Goal: Task Accomplishment & Management: Complete application form

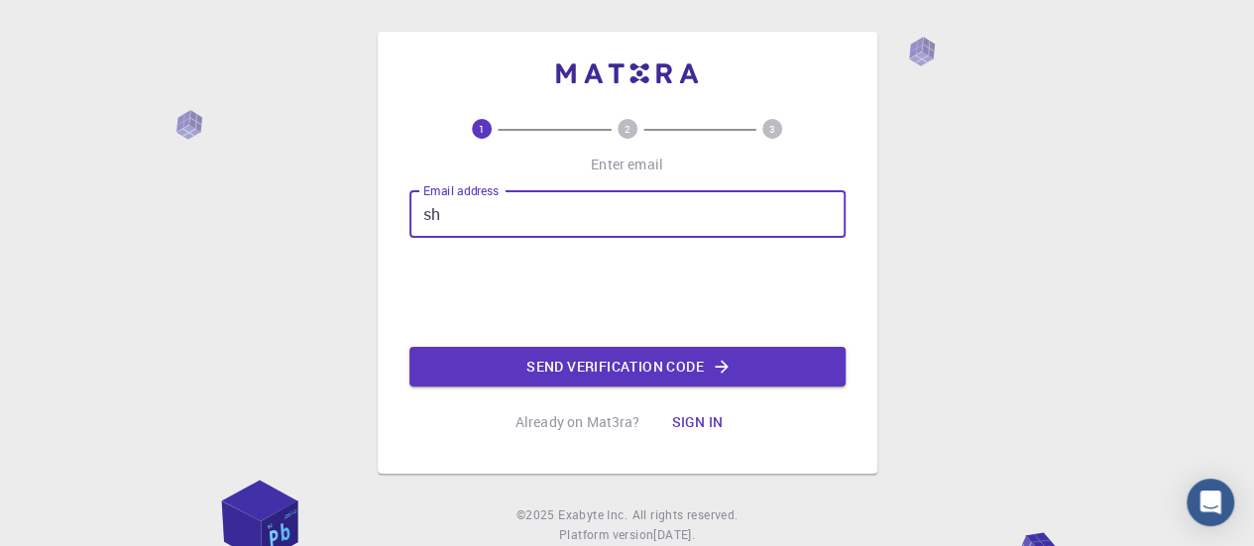
type input "s"
click at [666, 222] on input "Email address" at bounding box center [628, 214] width 436 height 48
type input "[EMAIL_ADDRESS][DOMAIN_NAME]"
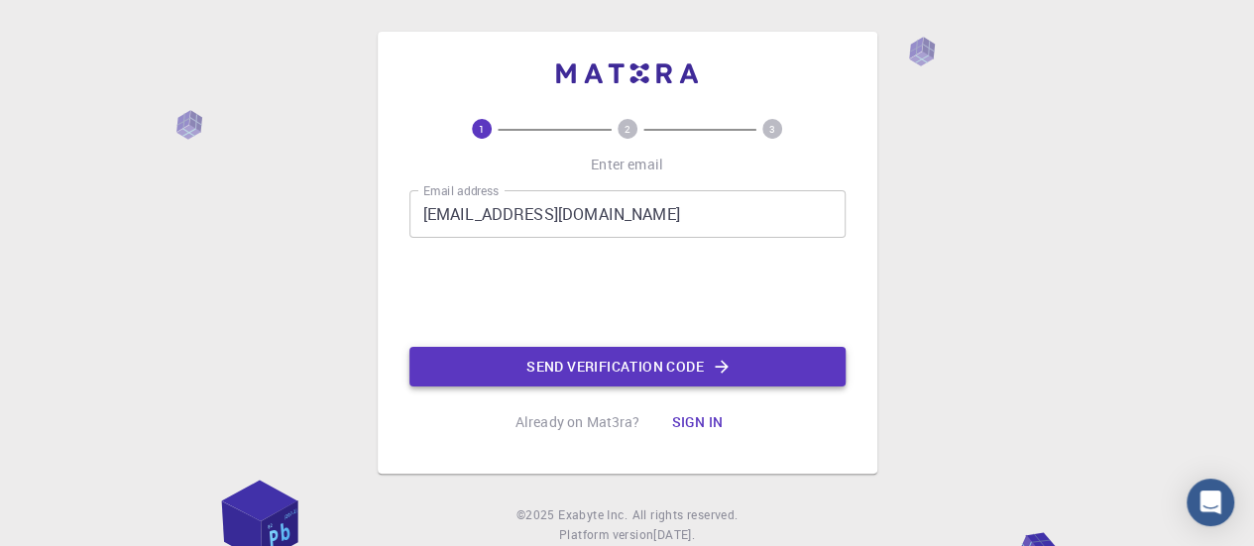
click at [700, 358] on button "Send verification code" at bounding box center [628, 367] width 436 height 40
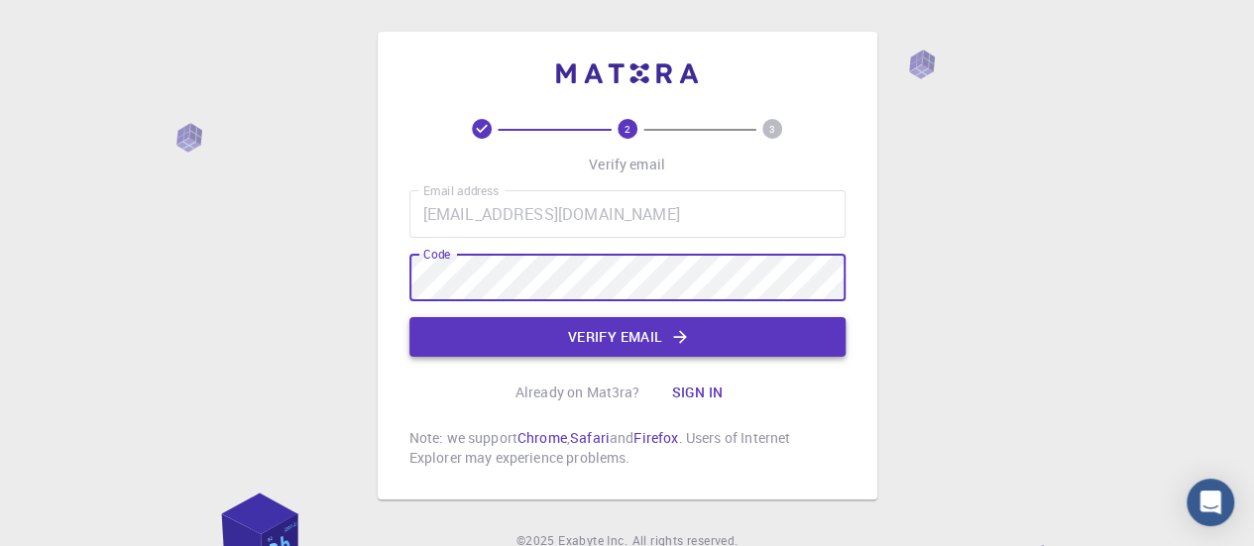
click at [629, 337] on button "Verify email" at bounding box center [628, 337] width 436 height 40
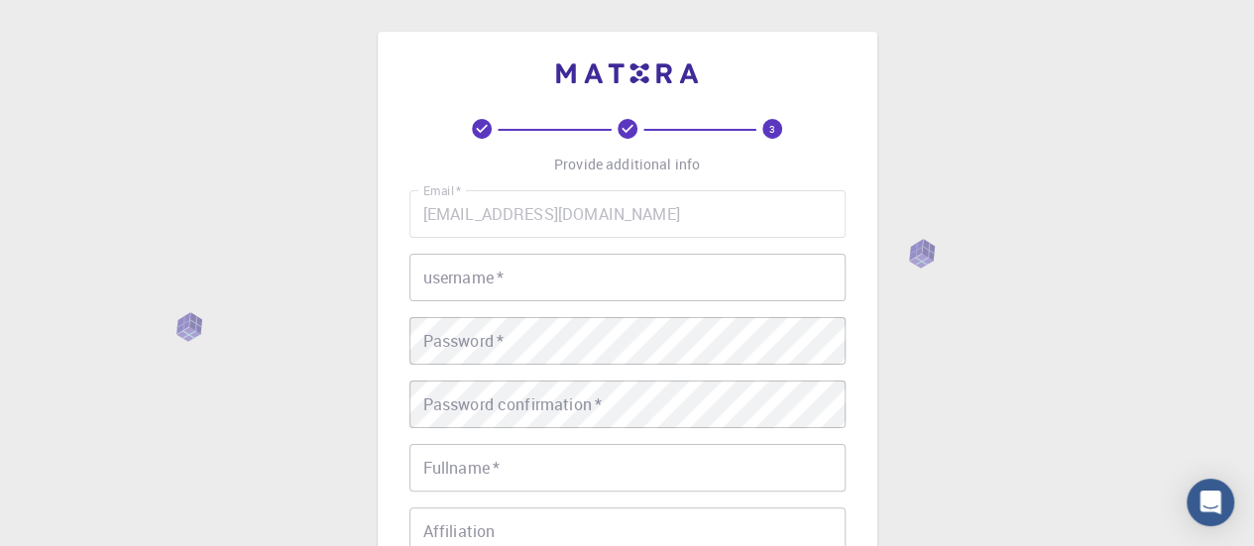
click at [623, 264] on input "username   *" at bounding box center [628, 278] width 436 height 48
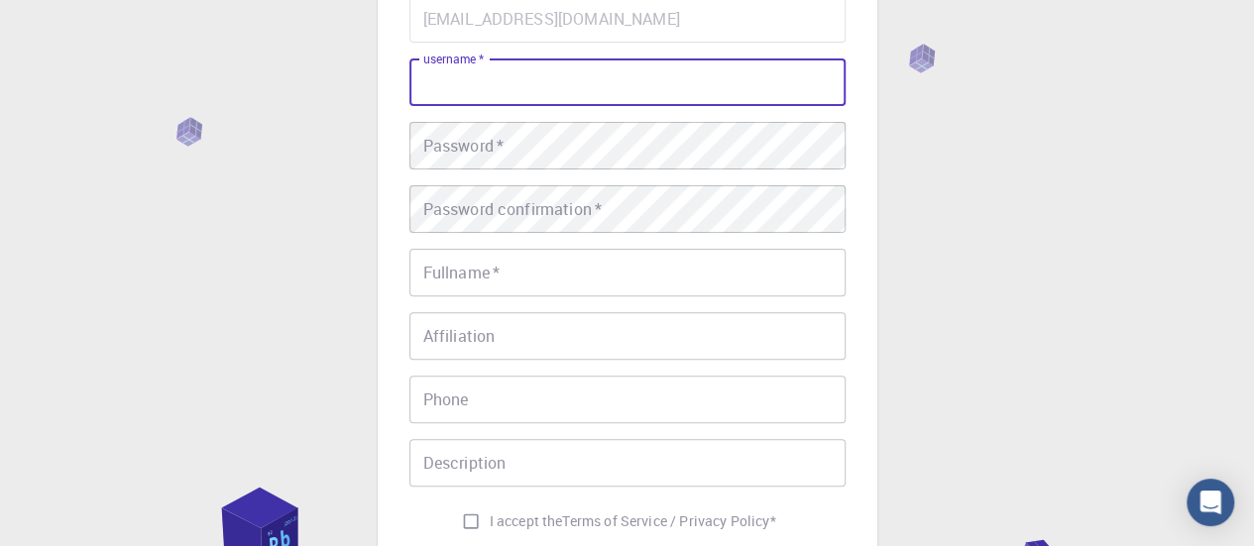
scroll to position [196, 0]
type input "rabi"
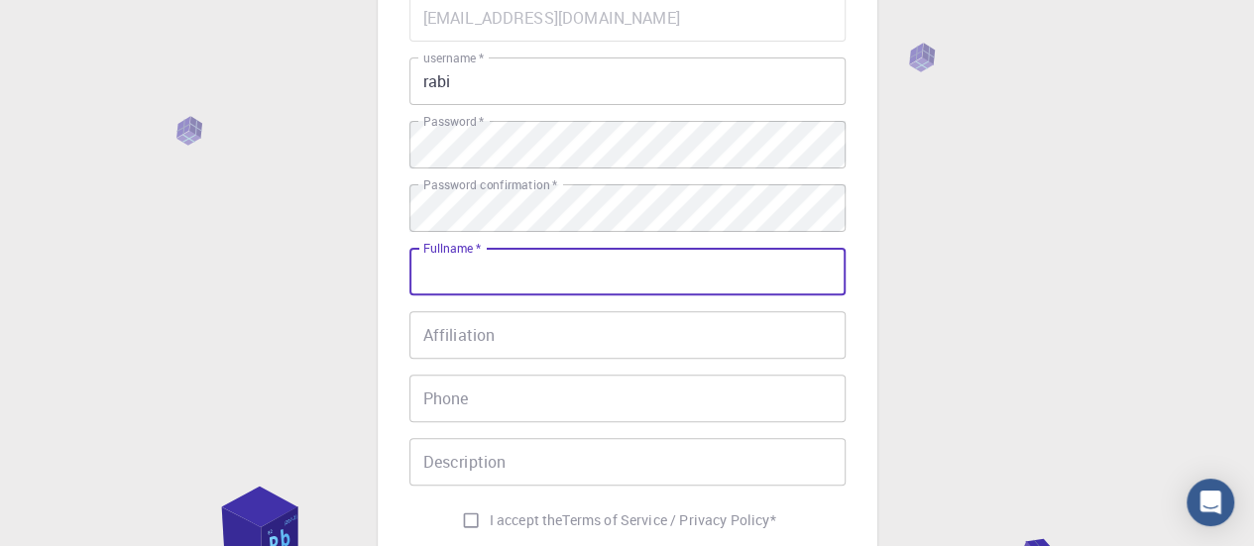
click at [579, 287] on input "Fullname   *" at bounding box center [628, 272] width 436 height 48
type input "[PERSON_NAME]"
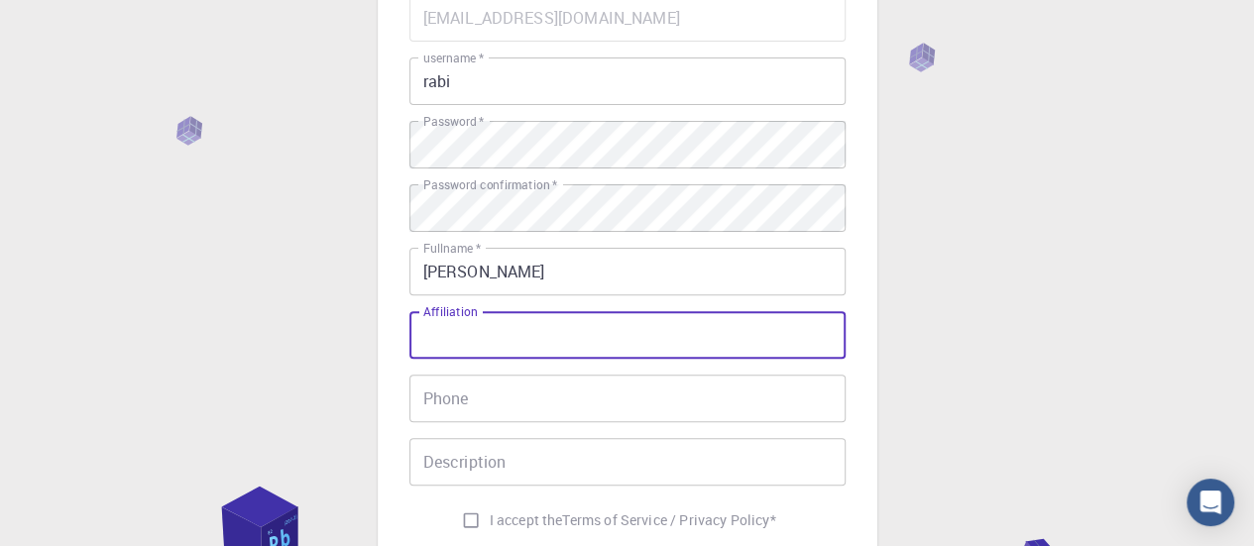
click at [544, 333] on input "Affiliation" at bounding box center [628, 335] width 436 height 48
click at [537, 386] on input "Phone" at bounding box center [628, 399] width 436 height 48
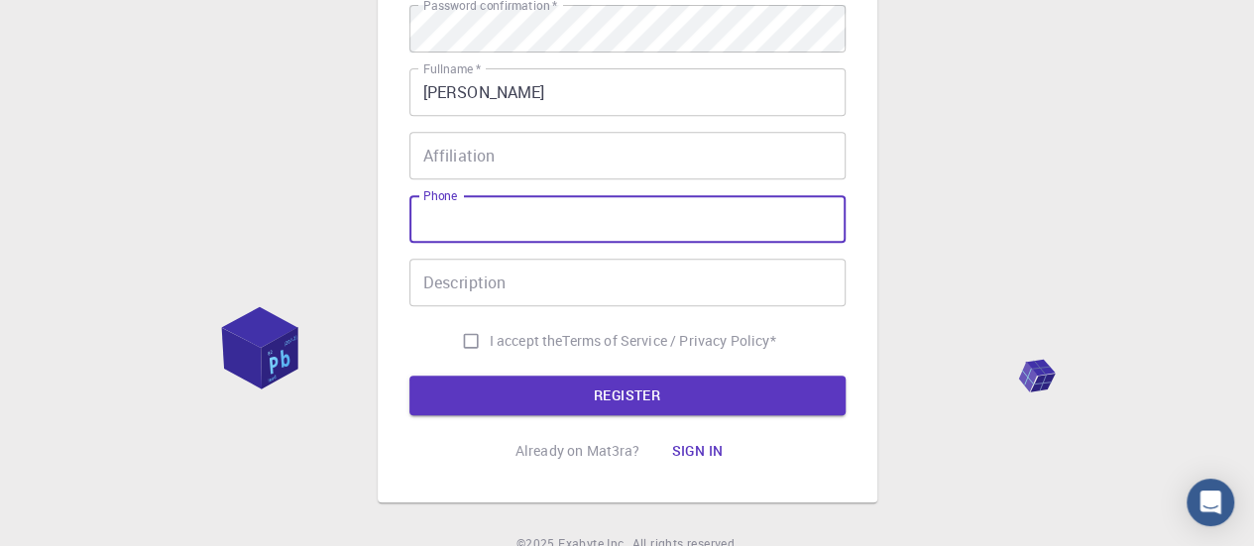
scroll to position [377, 0]
click at [467, 335] on input "I accept the Terms of Service / Privacy Policy *" at bounding box center [471, 340] width 38 height 38
checkbox input "true"
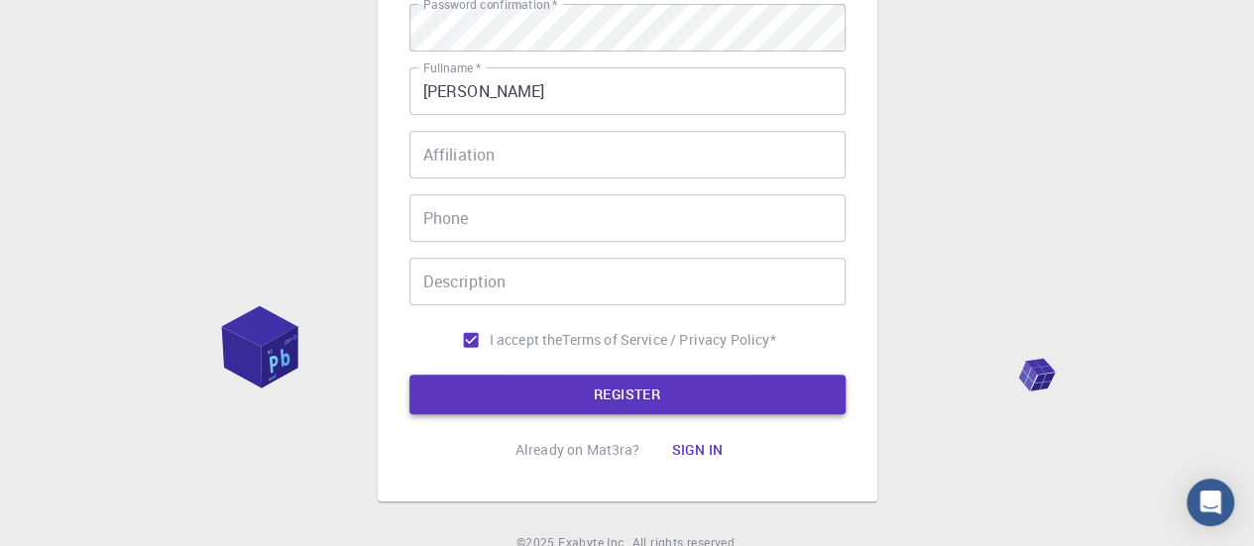
click at [510, 369] on form "Email   * sharveshmea@gmail.com Email   * username   * rabi username   * Passwo…" at bounding box center [628, 114] width 436 height 601
click at [518, 390] on button "REGISTER" at bounding box center [628, 395] width 436 height 40
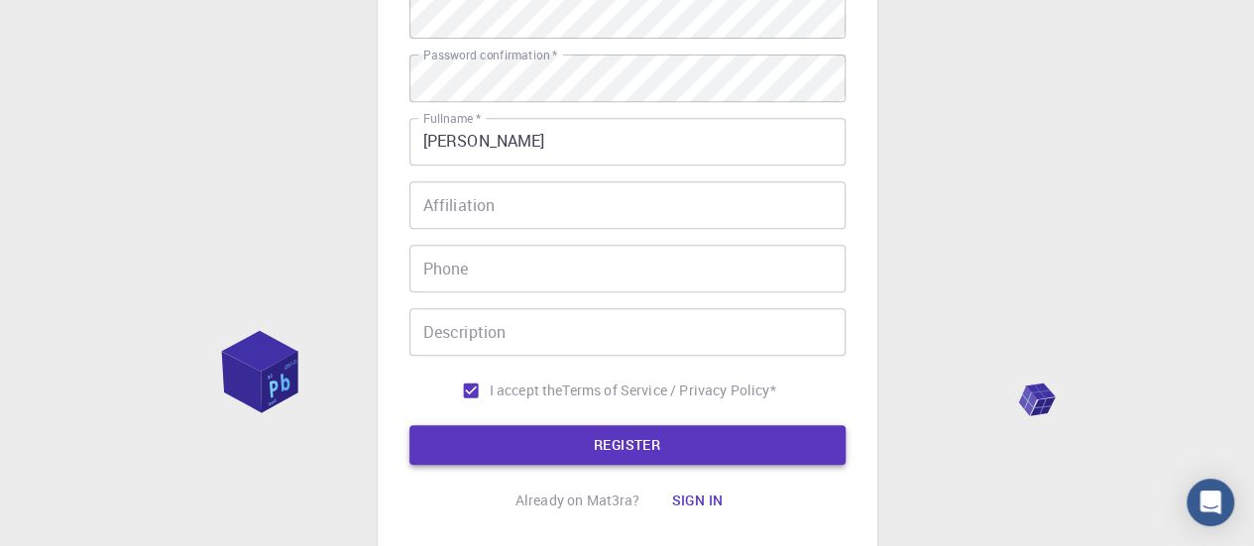
scroll to position [426, 0]
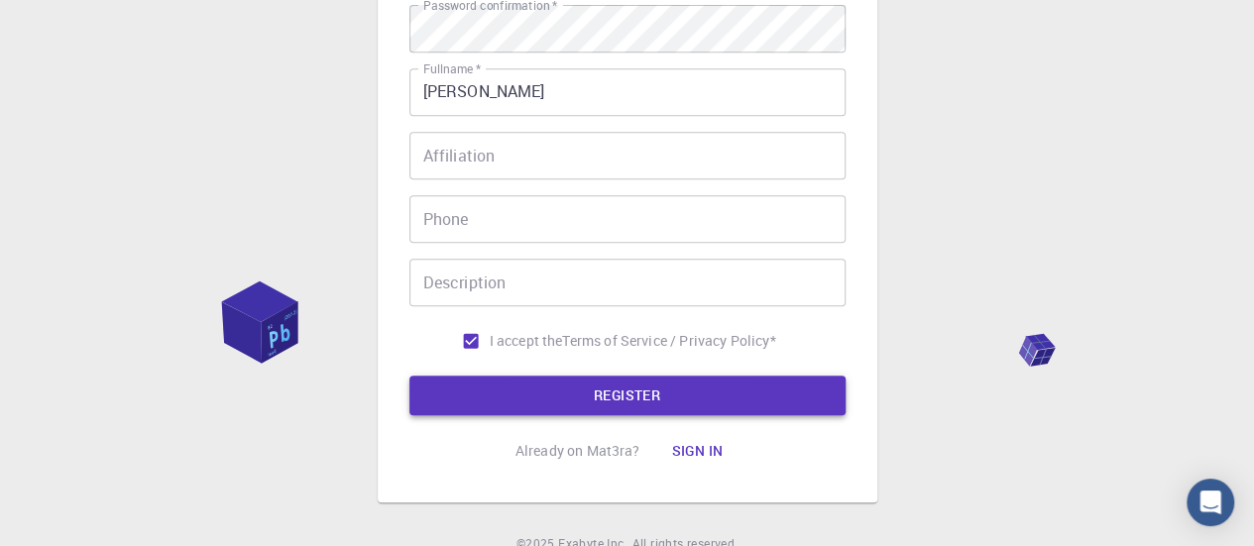
click at [506, 378] on button "REGISTER" at bounding box center [628, 396] width 436 height 40
click at [506, 379] on button "REGISTER" at bounding box center [628, 396] width 436 height 40
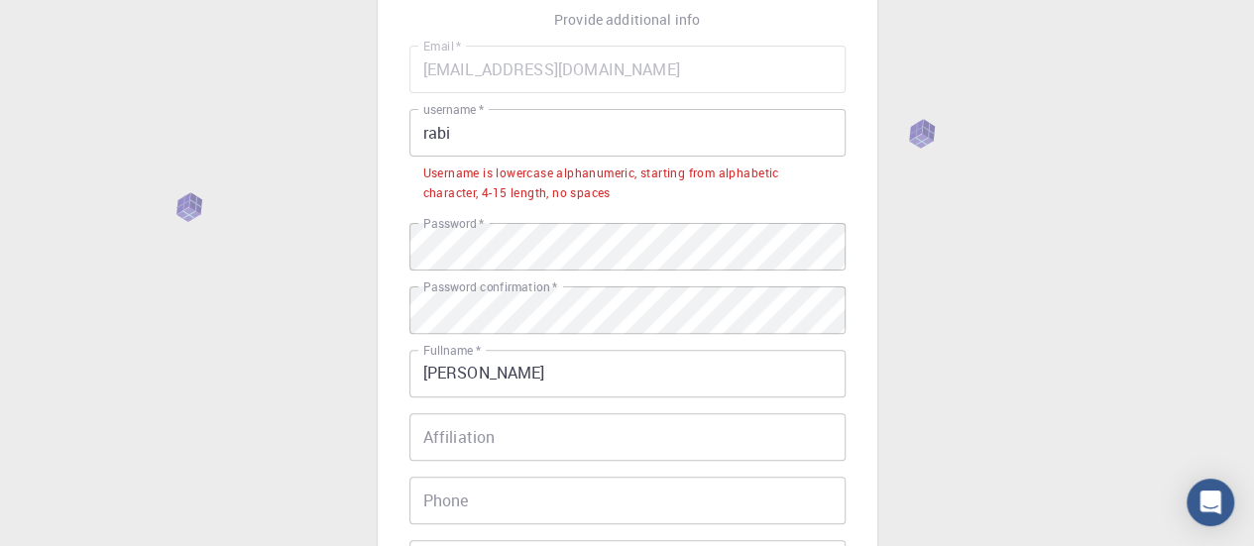
scroll to position [147, 0]
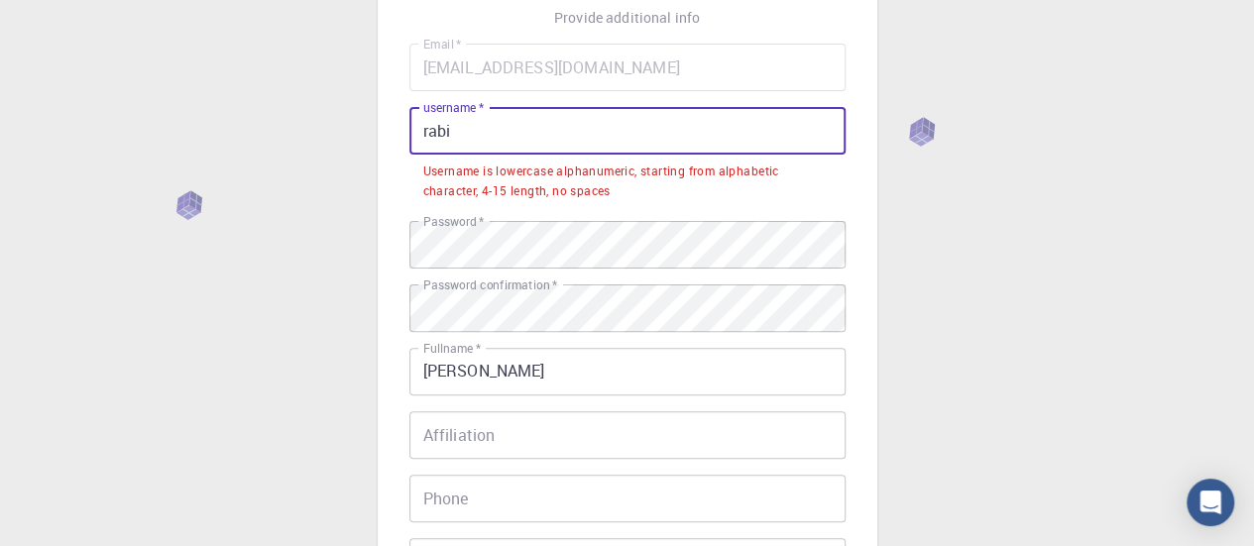
click at [567, 136] on input "rabi" at bounding box center [628, 131] width 436 height 48
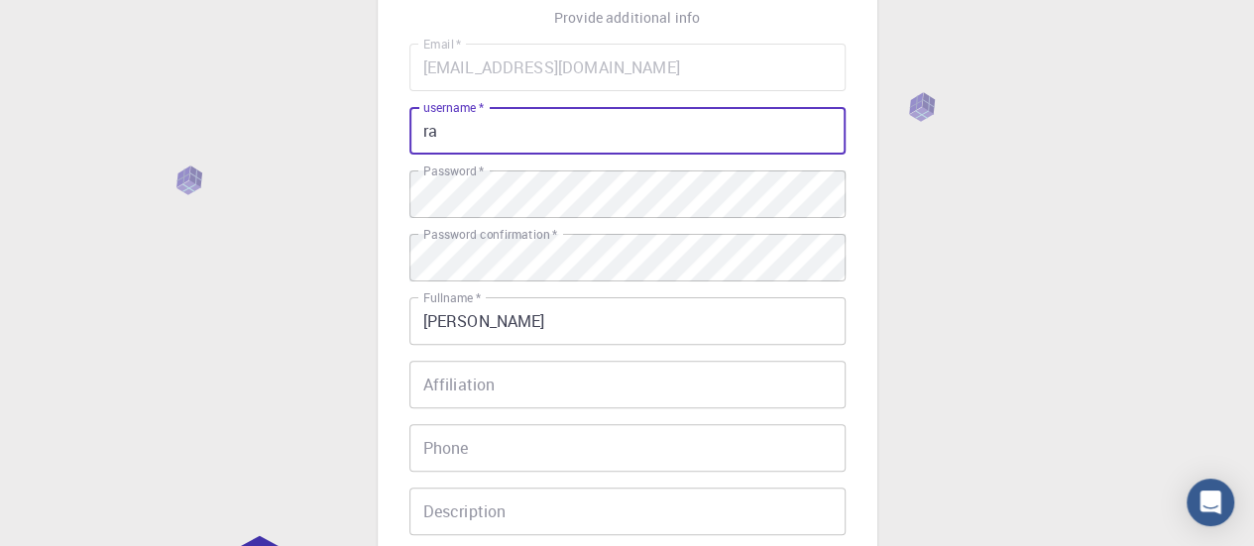
type input "r"
type input "R"
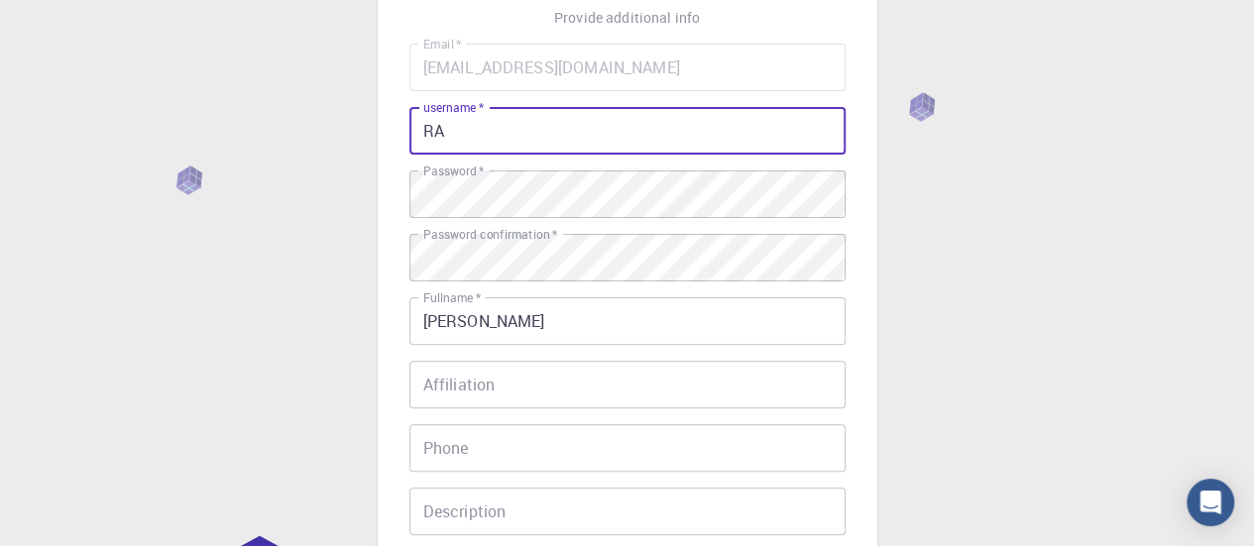
type input "R"
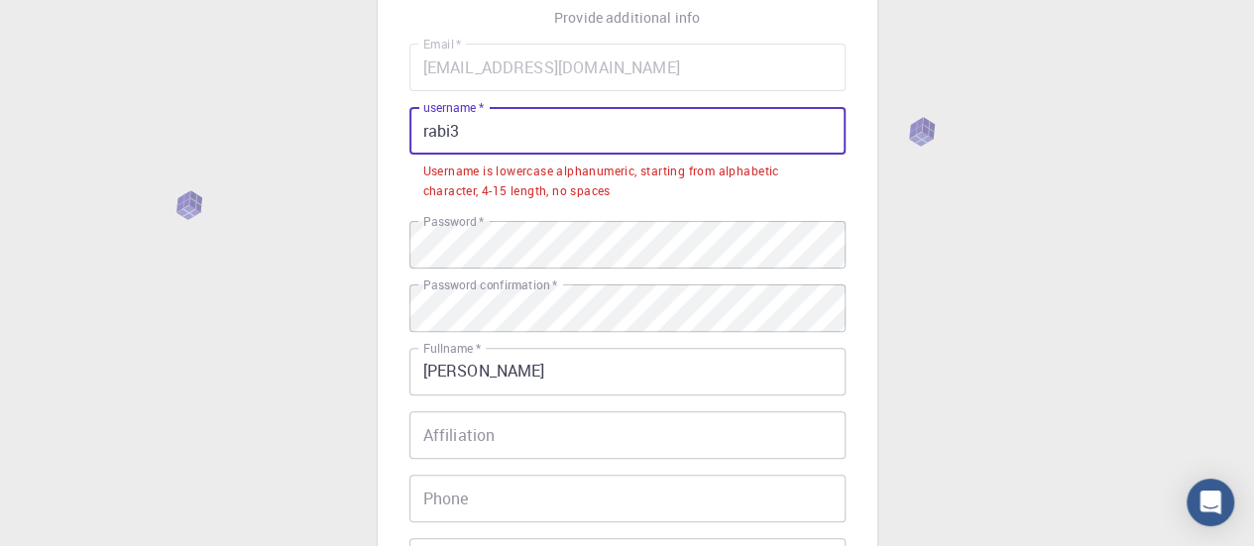
type input "rabi3"
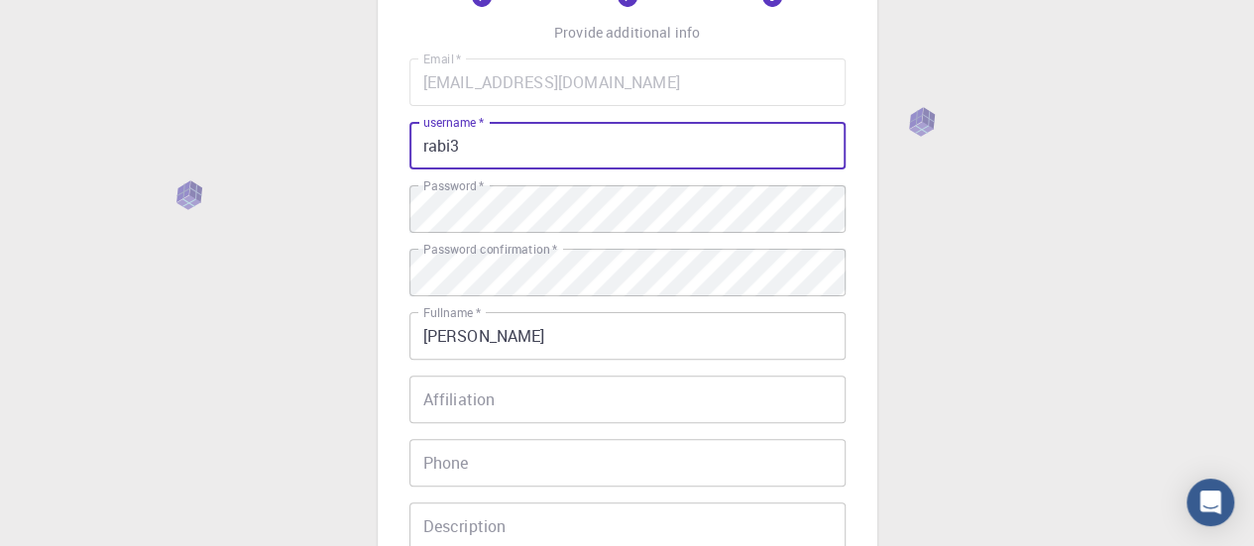
scroll to position [0, 0]
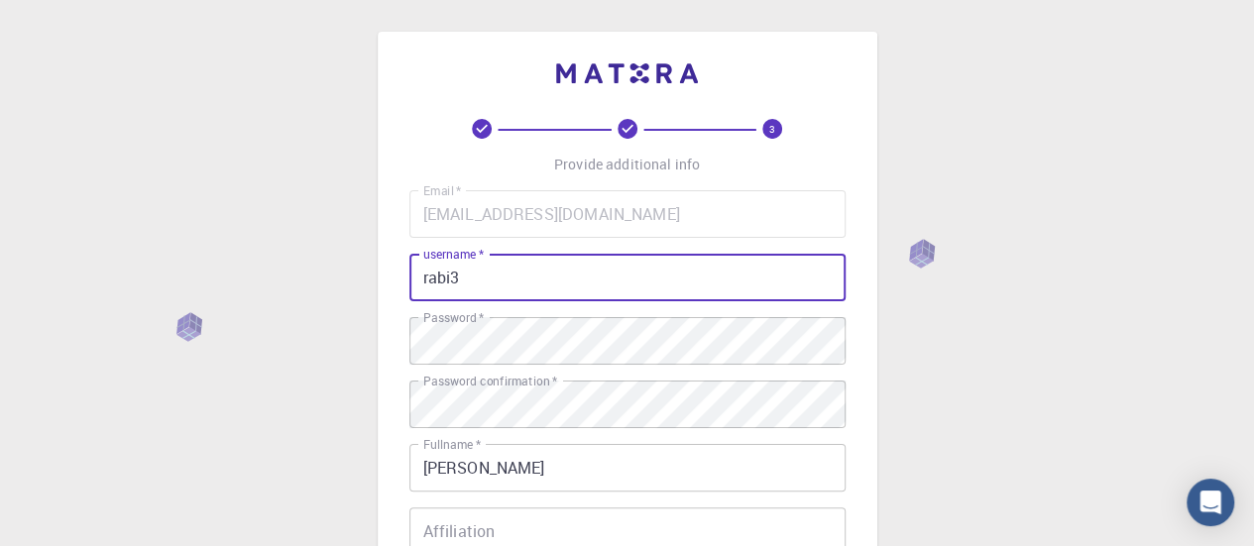
click at [926, 343] on div "3 Provide additional info Email   * sharveshmea@gmail.com Email   * username   …" at bounding box center [627, 504] width 1254 height 1009
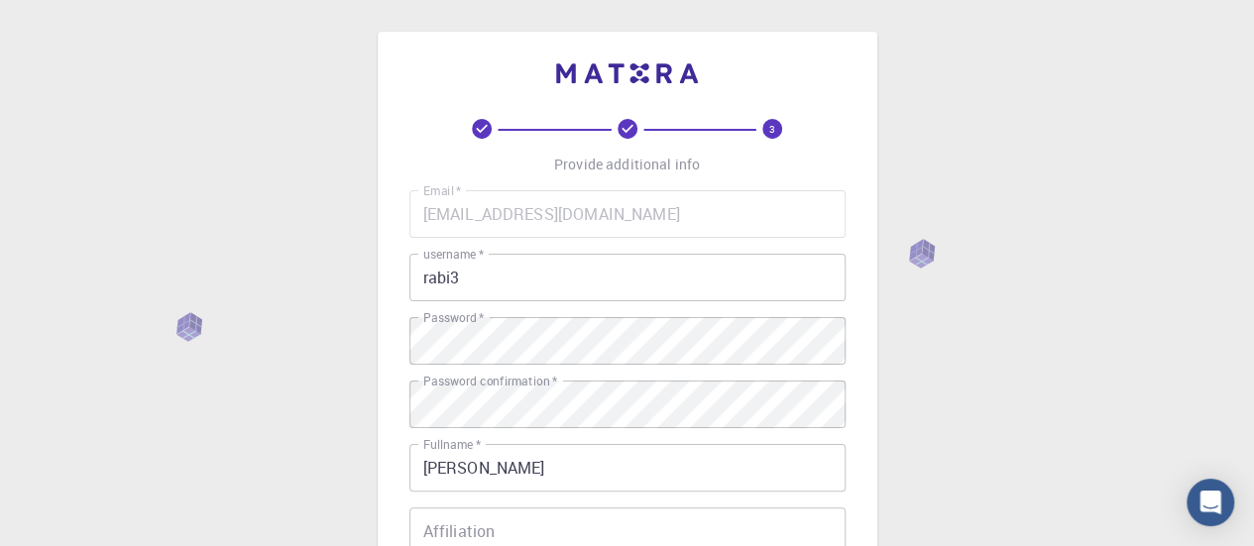
scroll to position [463, 0]
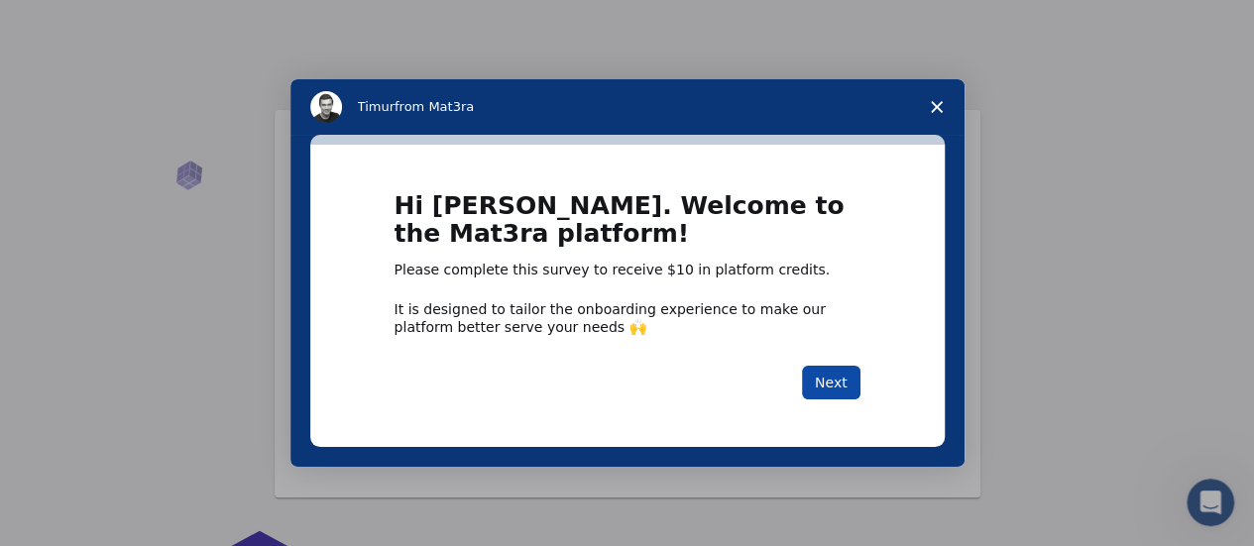
click at [843, 382] on button "Next" at bounding box center [831, 383] width 59 height 34
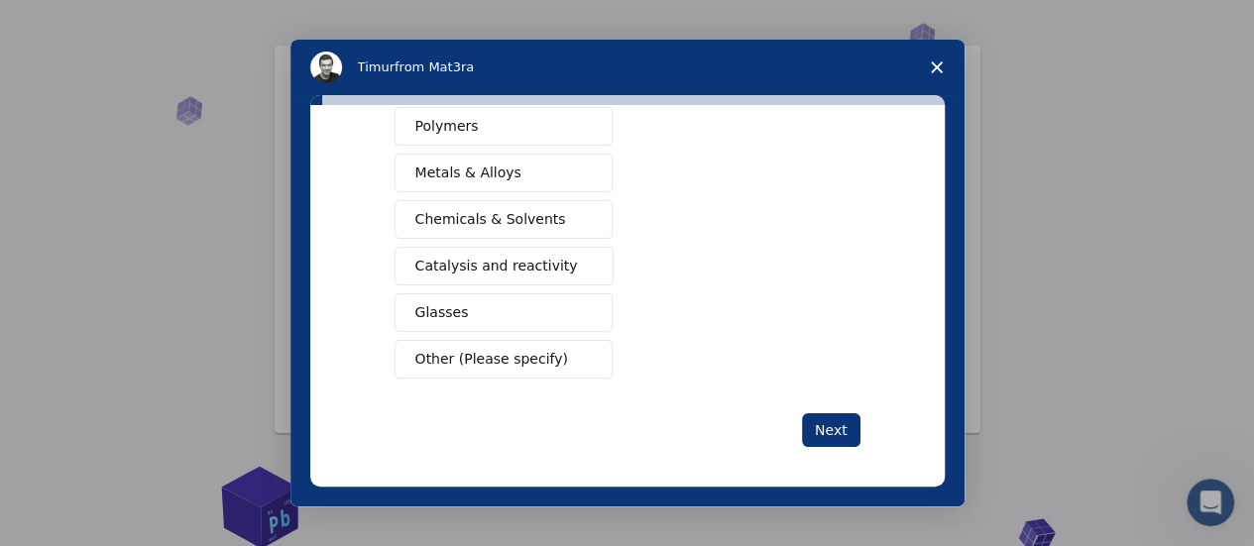
scroll to position [65, 0]
click at [811, 414] on button "Next" at bounding box center [831, 431] width 59 height 34
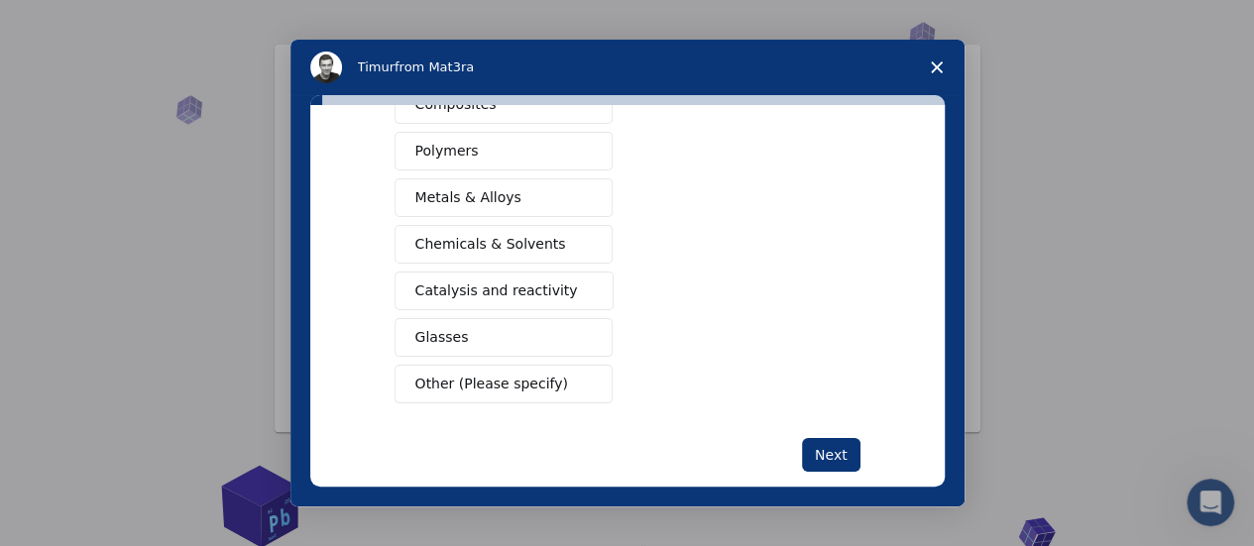
click at [565, 365] on button "Other (Please specify)" at bounding box center [504, 384] width 218 height 39
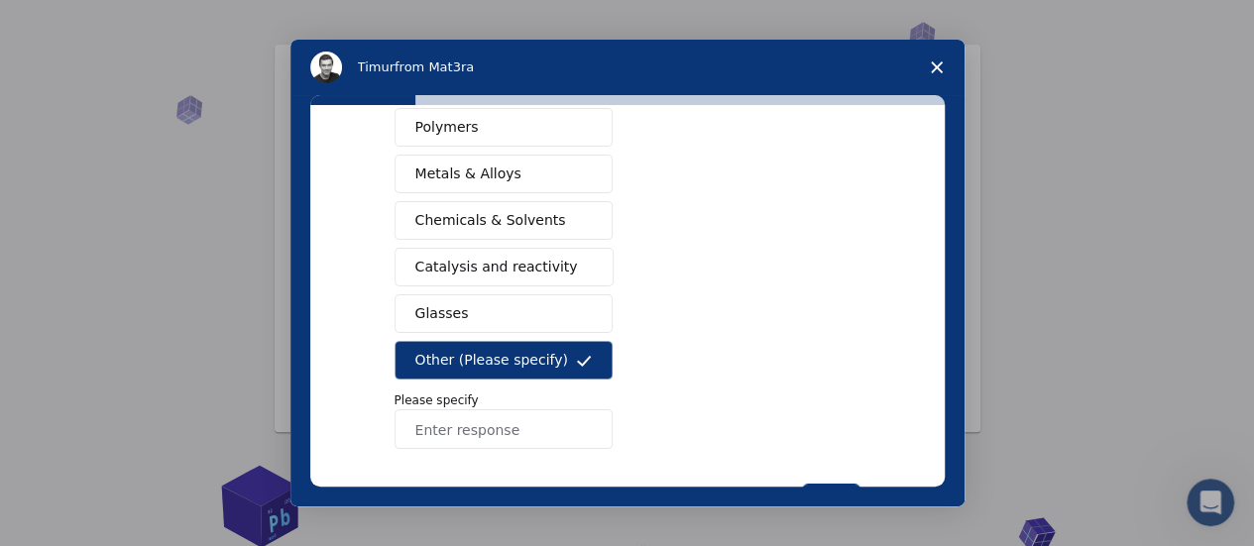
scroll to position [0, 0]
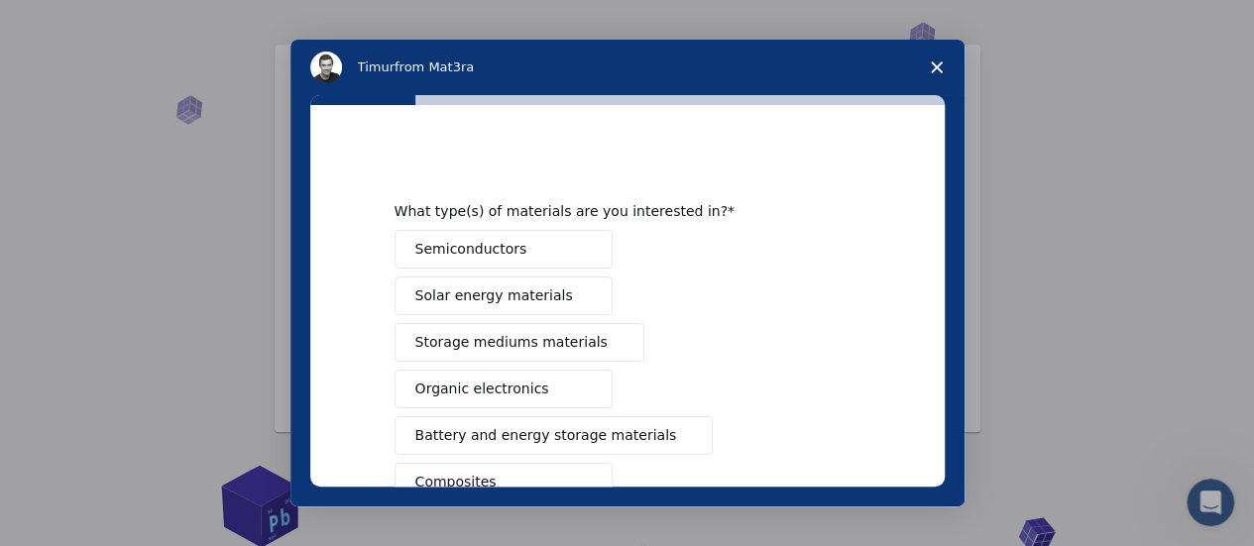
click at [553, 246] on button "Semiconductors" at bounding box center [504, 249] width 218 height 39
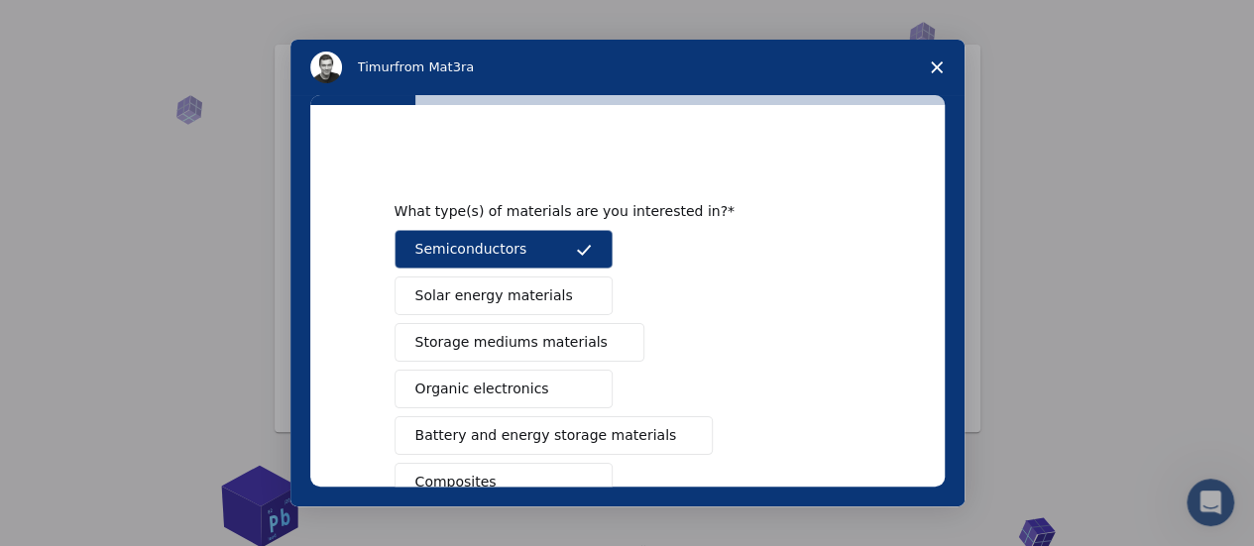
click at [579, 300] on span "Intercom messenger" at bounding box center [584, 297] width 16 height 16
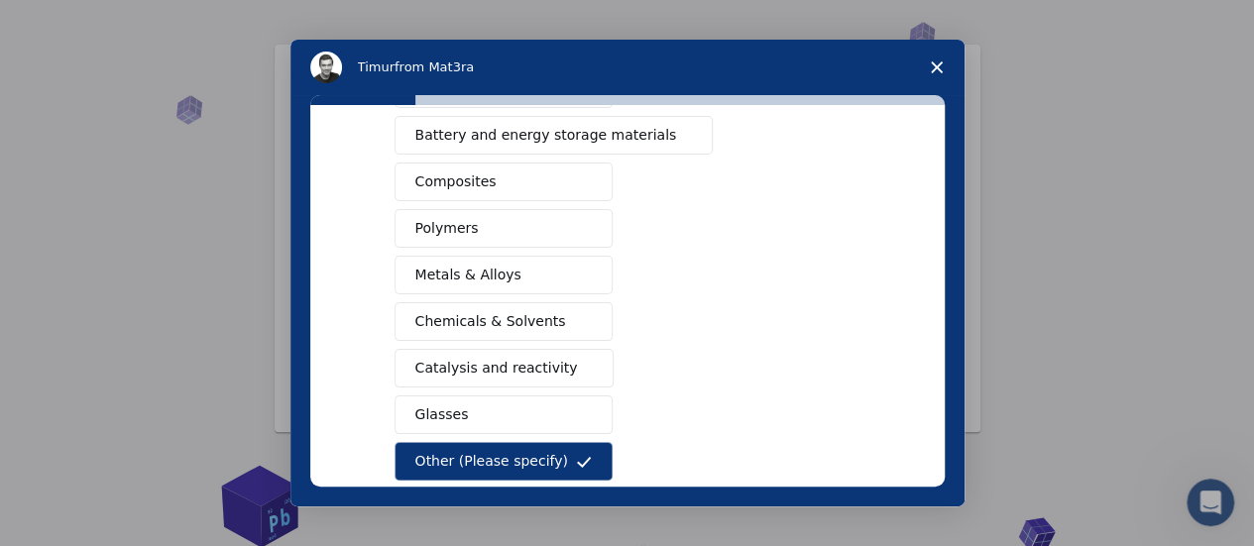
scroll to position [303, 0]
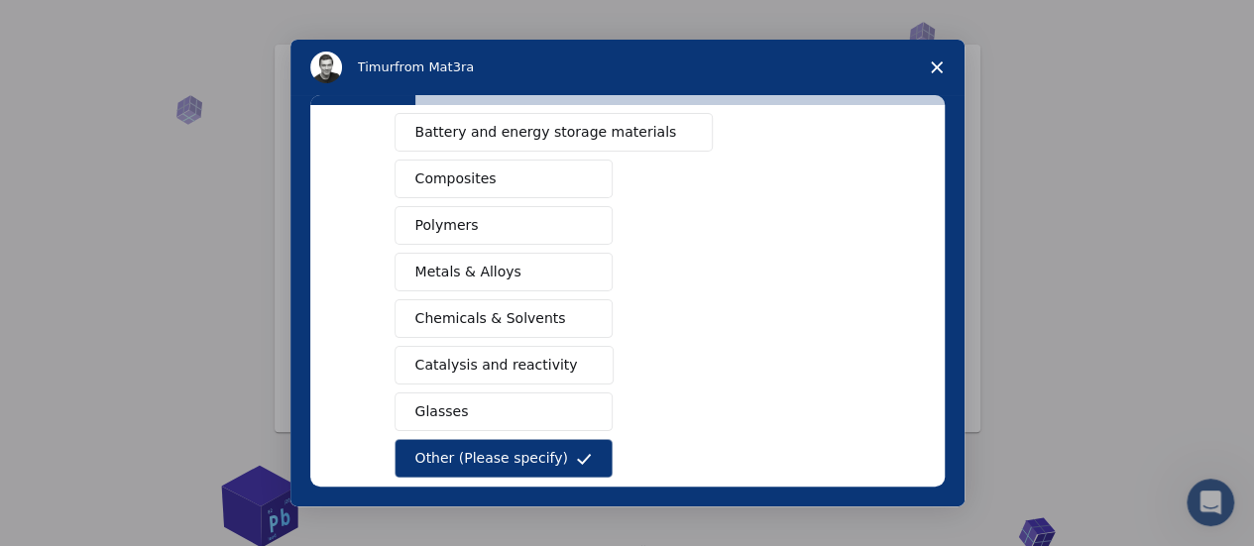
click at [546, 453] on button "Other (Please specify)" at bounding box center [504, 458] width 218 height 39
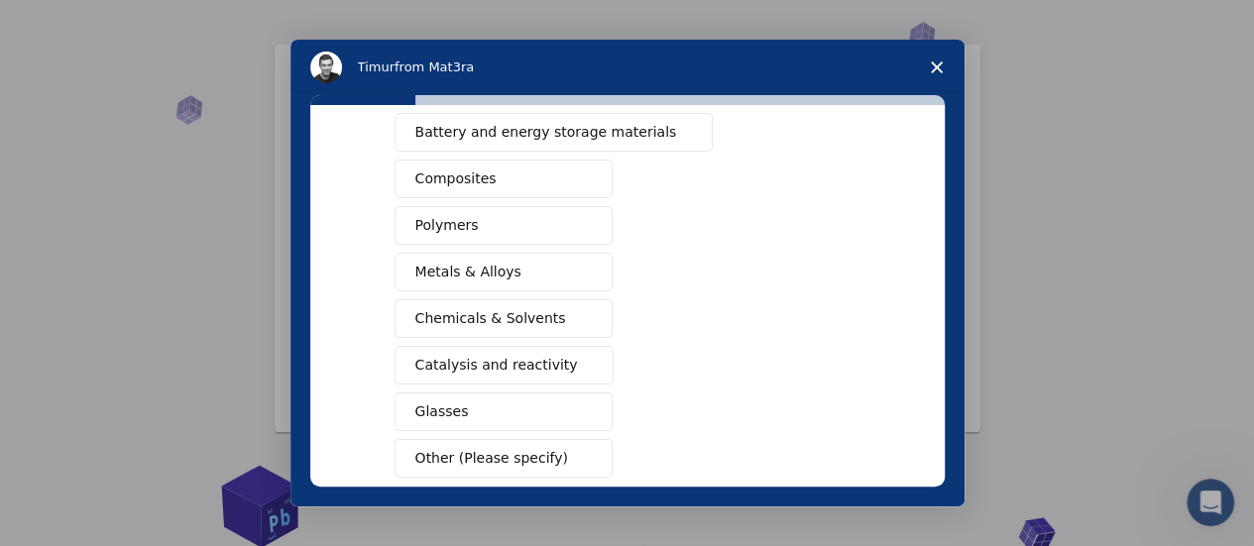
scroll to position [403, 0]
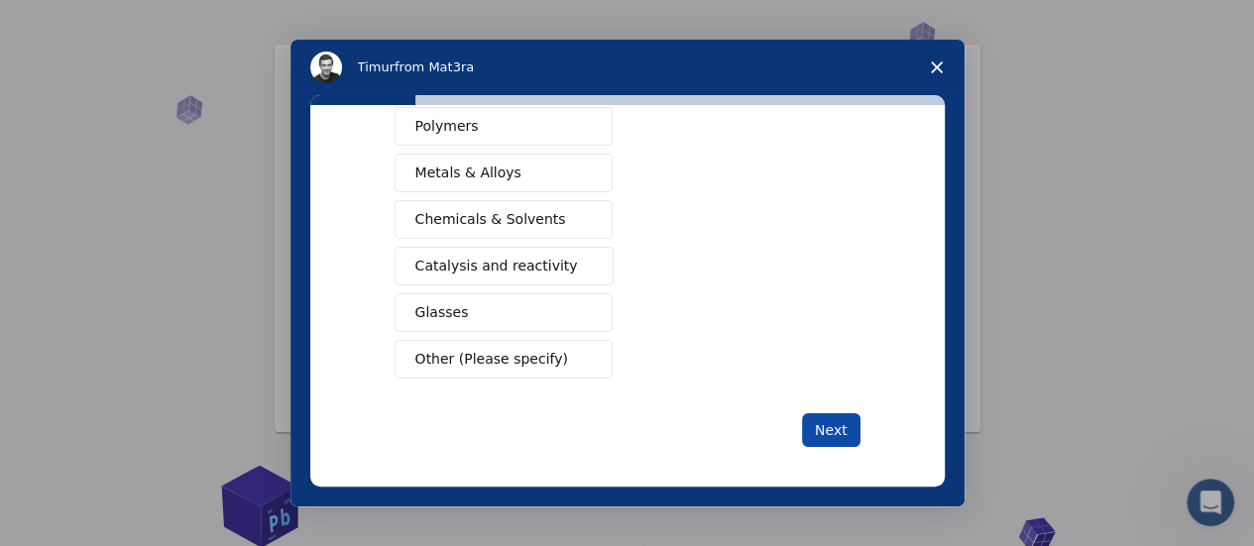
click at [840, 417] on button "Next" at bounding box center [831, 431] width 59 height 34
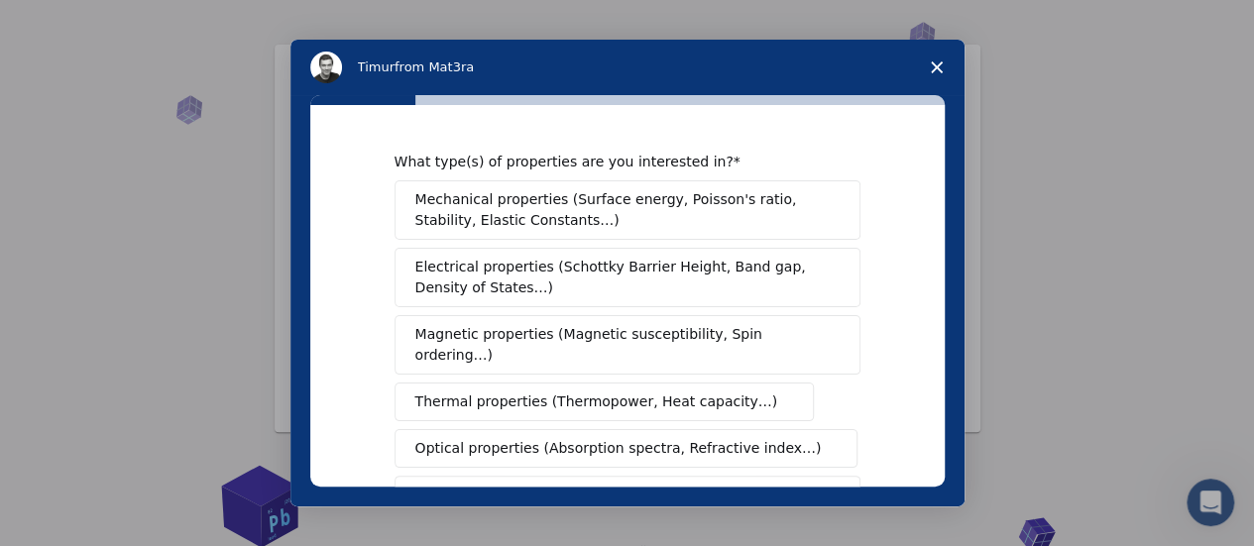
click at [746, 213] on span "Mechanical properties (Surface energy, Poisson's ratio, Stability, Elastic Cons…" at bounding box center [622, 210] width 414 height 42
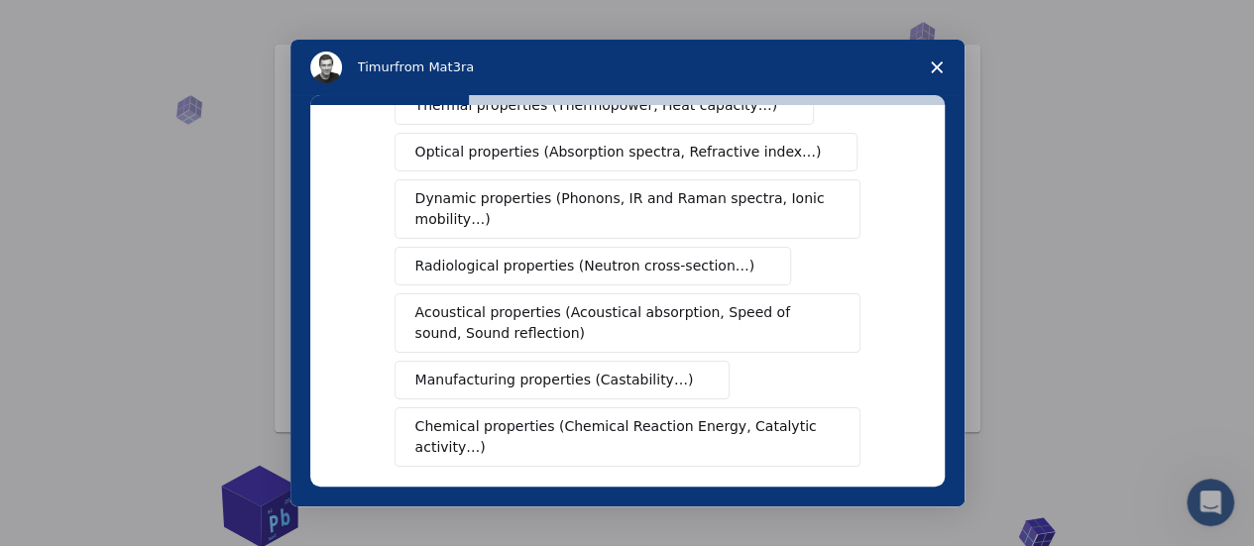
scroll to position [297, 0]
click at [755, 258] on span "Intercom messenger" at bounding box center [763, 266] width 16 height 16
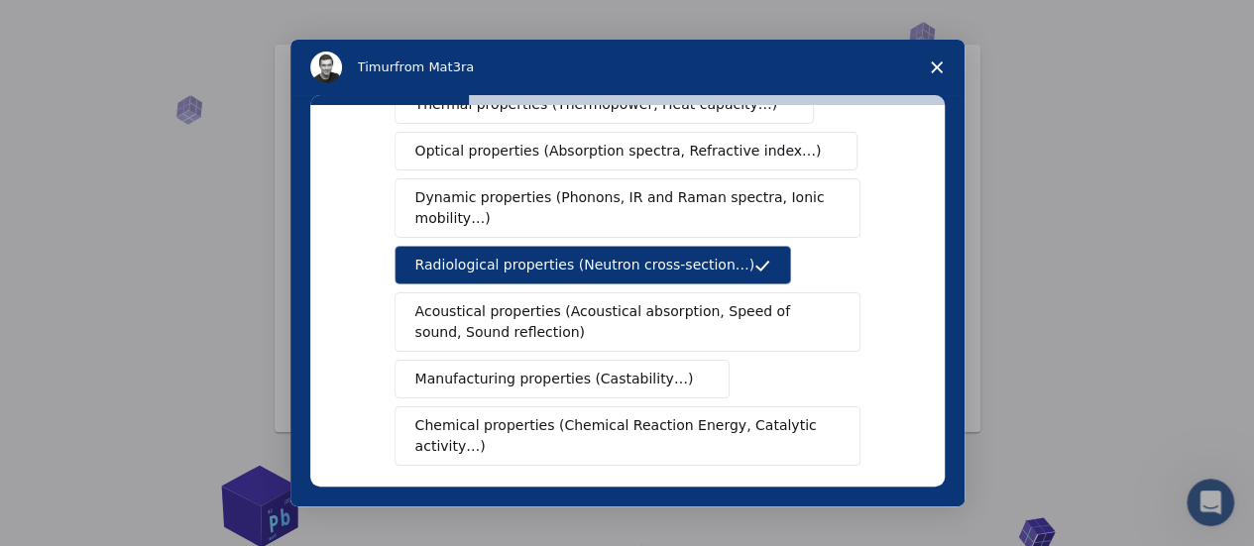
scroll to position [506, 0]
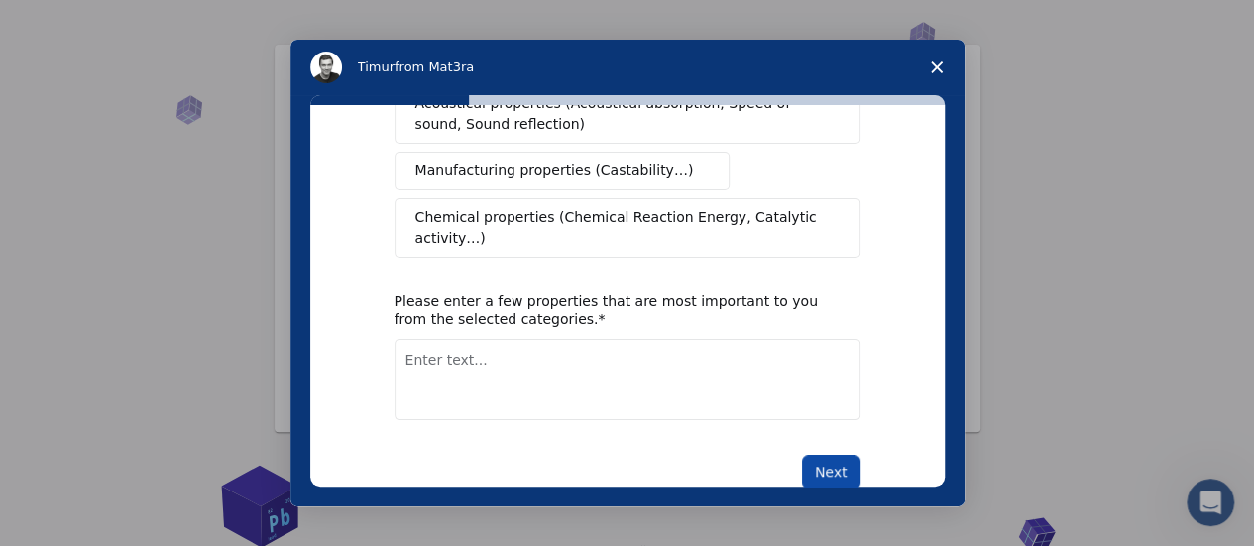
click at [820, 455] on button "Next" at bounding box center [831, 472] width 59 height 34
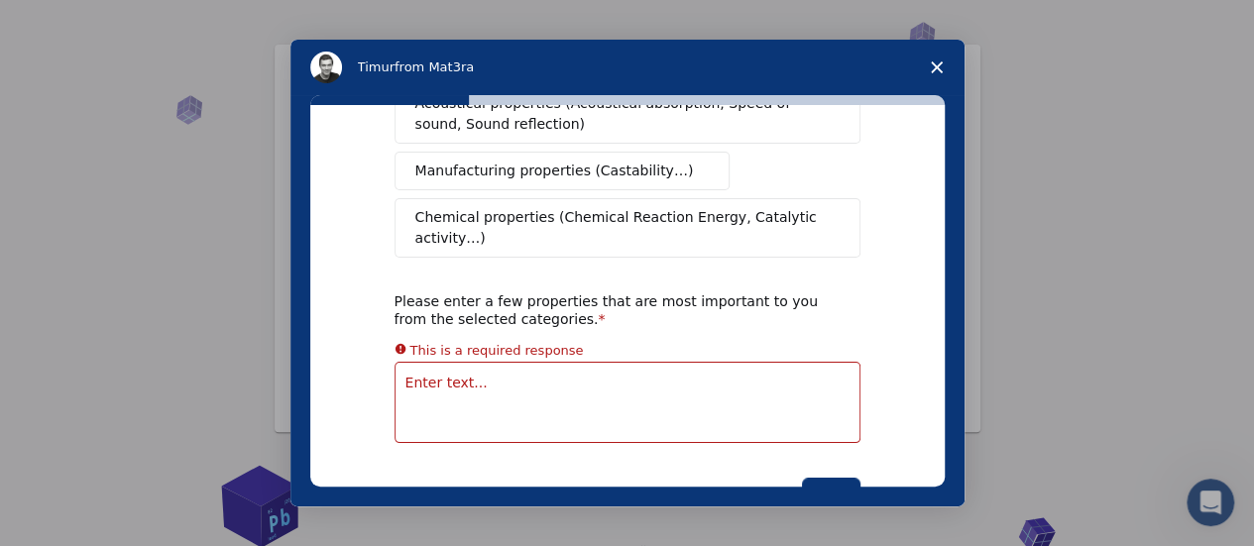
click at [724, 362] on textarea "Enter text..." at bounding box center [628, 402] width 466 height 81
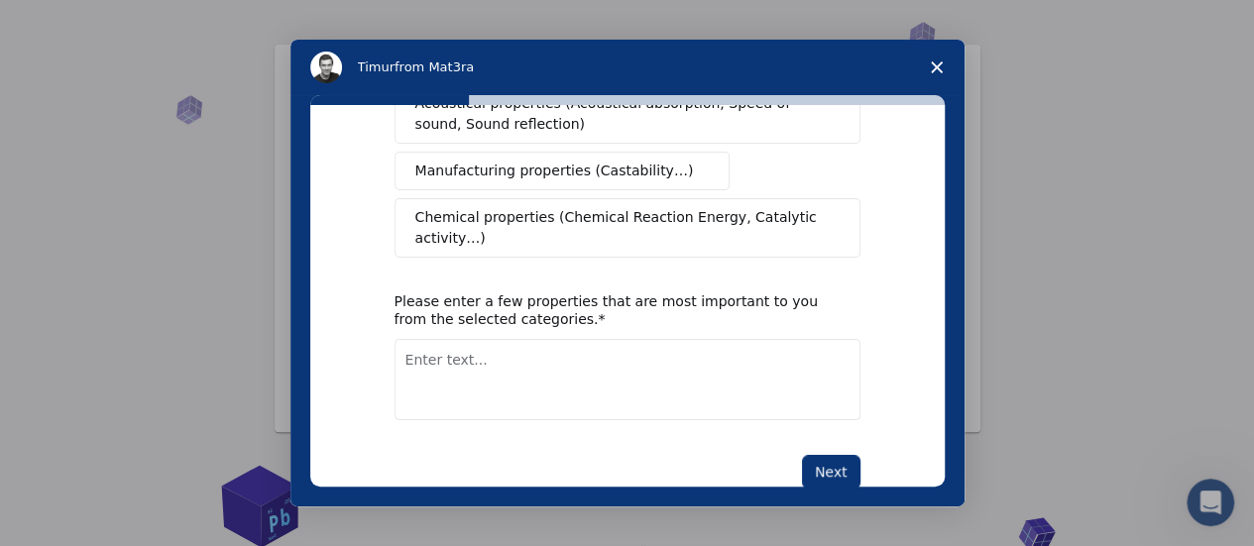
type textarea "n"
type textarea "not sure"
click at [810, 455] on button "Next" at bounding box center [831, 472] width 59 height 34
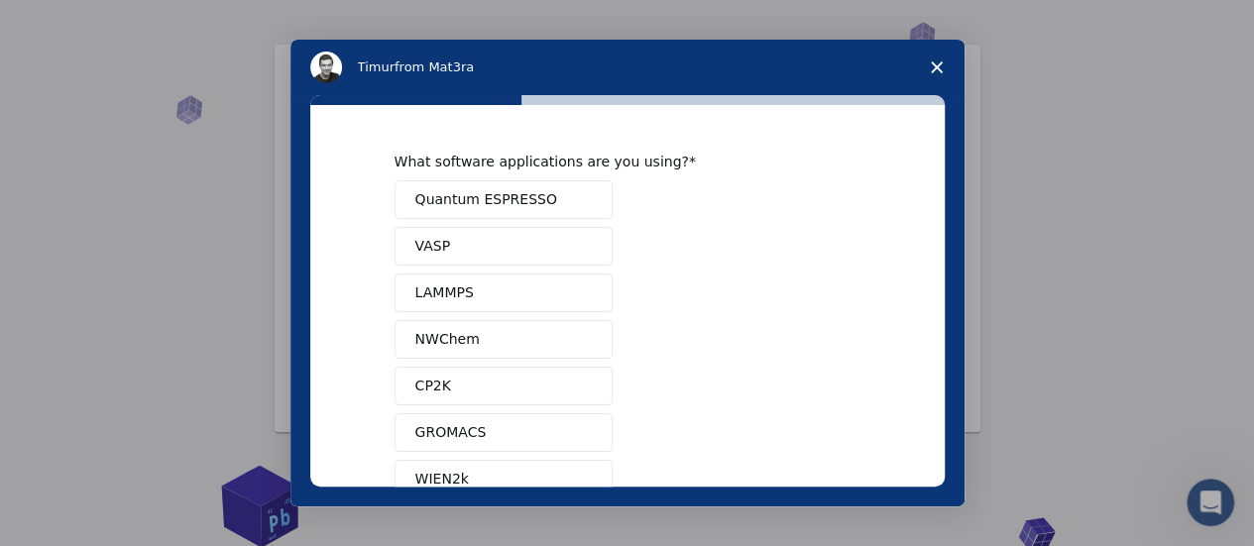
scroll to position [261, 0]
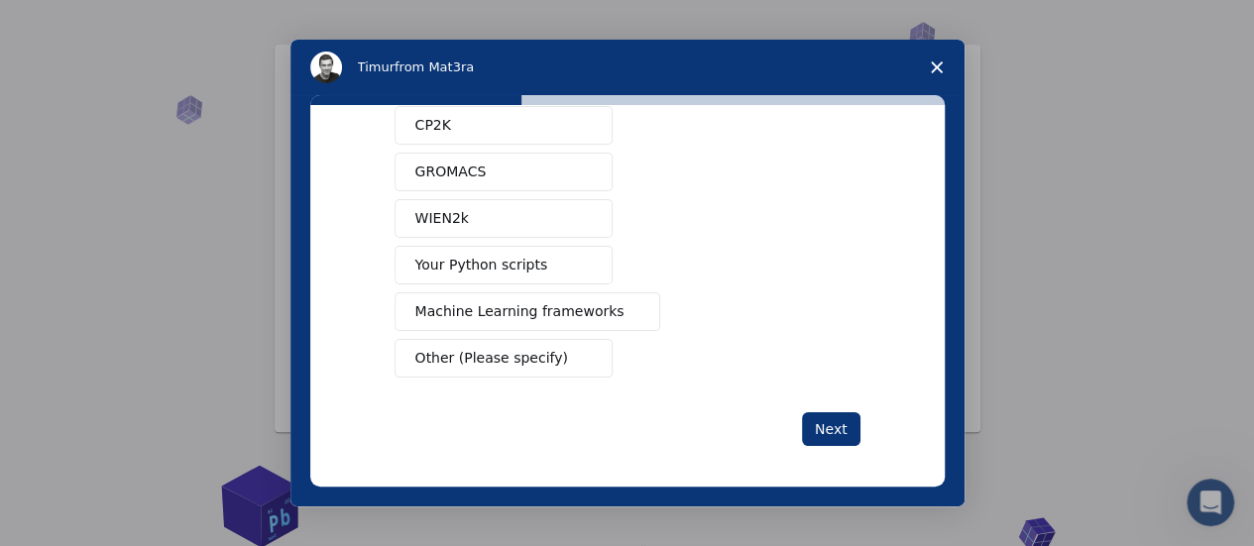
click at [571, 248] on button "Your Python scripts" at bounding box center [504, 265] width 218 height 39
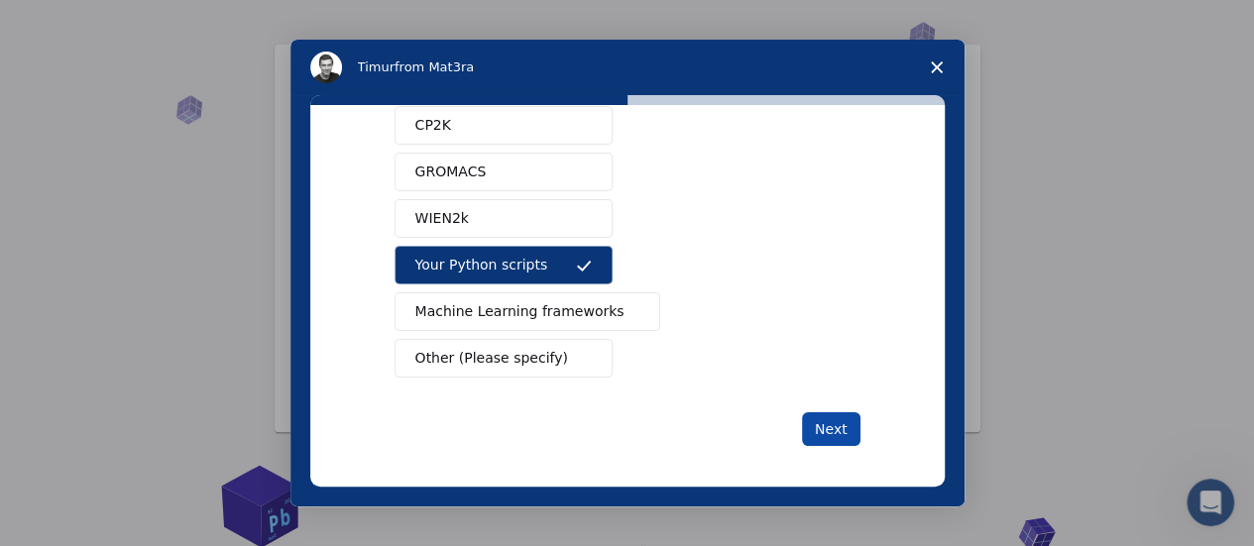
click at [841, 429] on button "Next" at bounding box center [831, 430] width 59 height 34
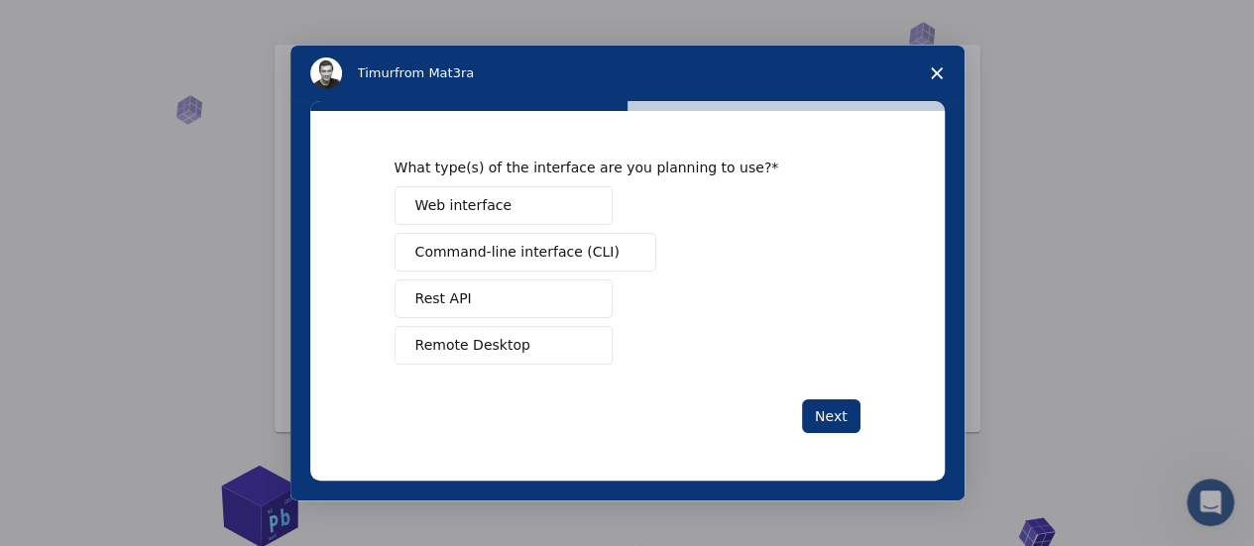
click at [587, 263] on button "Command-line interface (CLI)" at bounding box center [526, 252] width 262 height 39
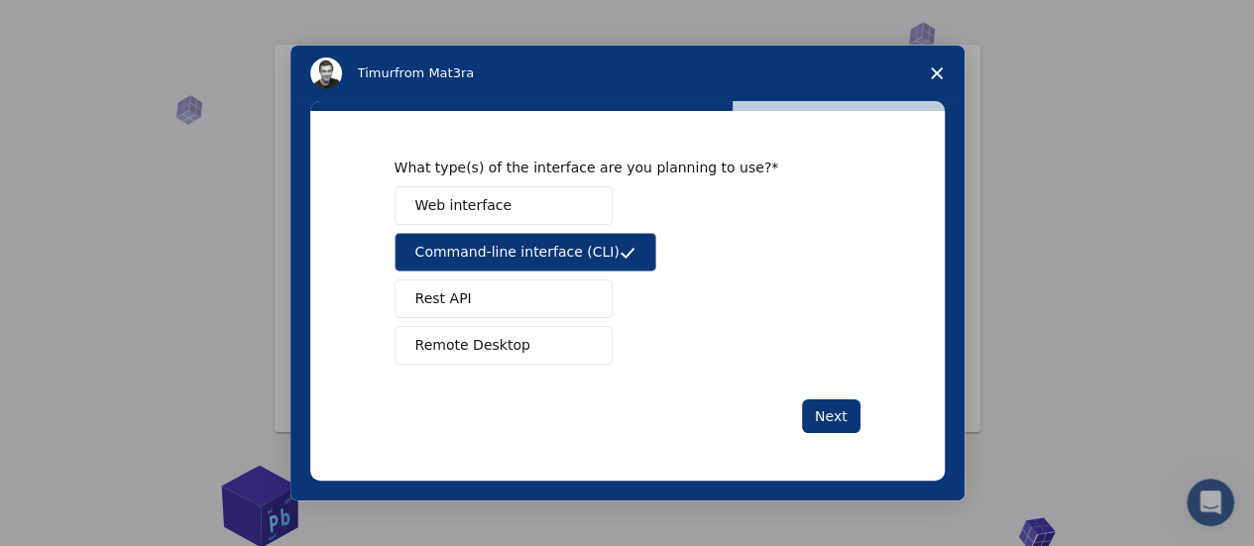
click at [586, 302] on span "Intercom messenger" at bounding box center [584, 300] width 16 height 16
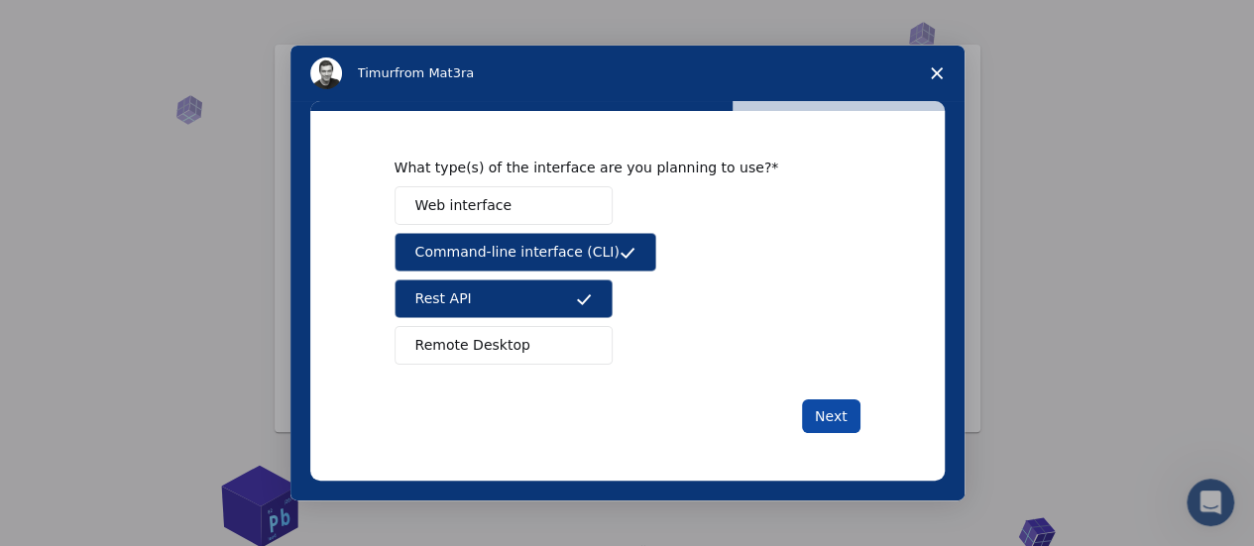
click at [837, 417] on button "Next" at bounding box center [831, 417] width 59 height 34
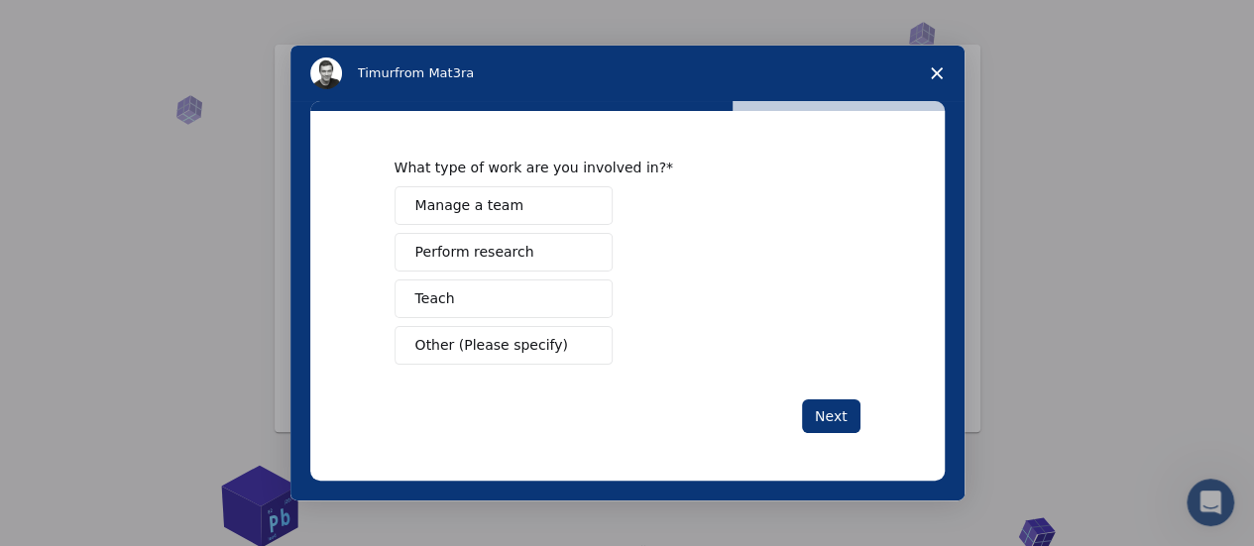
click at [563, 254] on button "Perform research" at bounding box center [504, 252] width 218 height 39
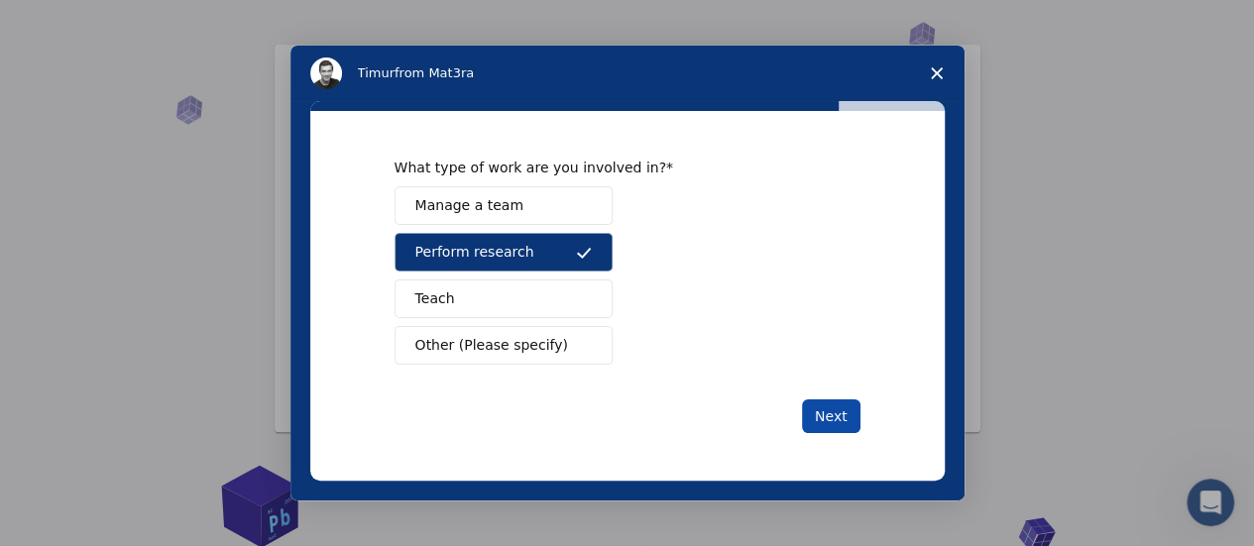
click at [834, 416] on button "Next" at bounding box center [831, 417] width 59 height 34
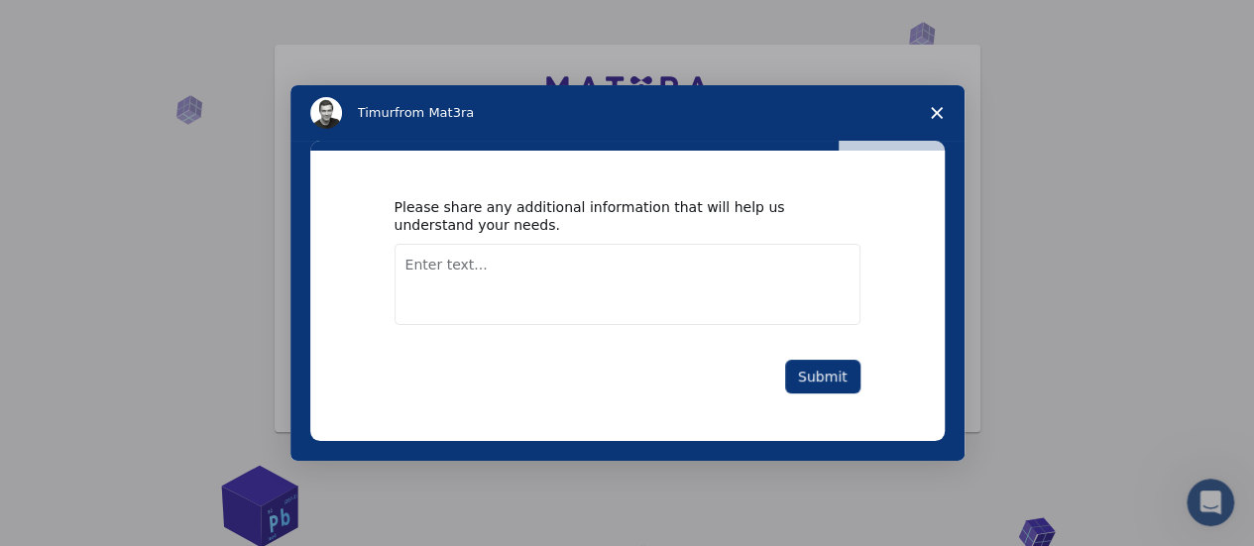
click at [672, 286] on textarea "Enter text..." at bounding box center [628, 284] width 466 height 81
click at [821, 397] on div "Please share any additional information that will help us understand your needs…" at bounding box center [627, 296] width 635 height 291
click at [825, 389] on button "Submit" at bounding box center [822, 377] width 75 height 34
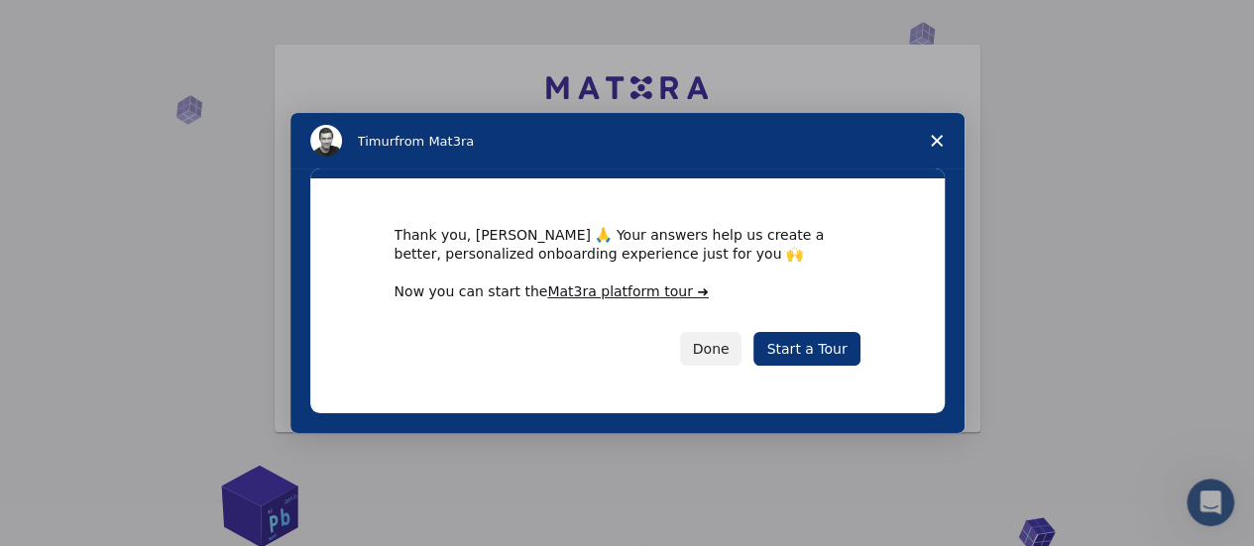
click at [827, 388] on div "Thank you, Sharvesh 🙏 Your answers help us create a better, personalized onboar…" at bounding box center [627, 295] width 635 height 234
click at [811, 350] on link "Start a Tour" at bounding box center [807, 349] width 106 height 34
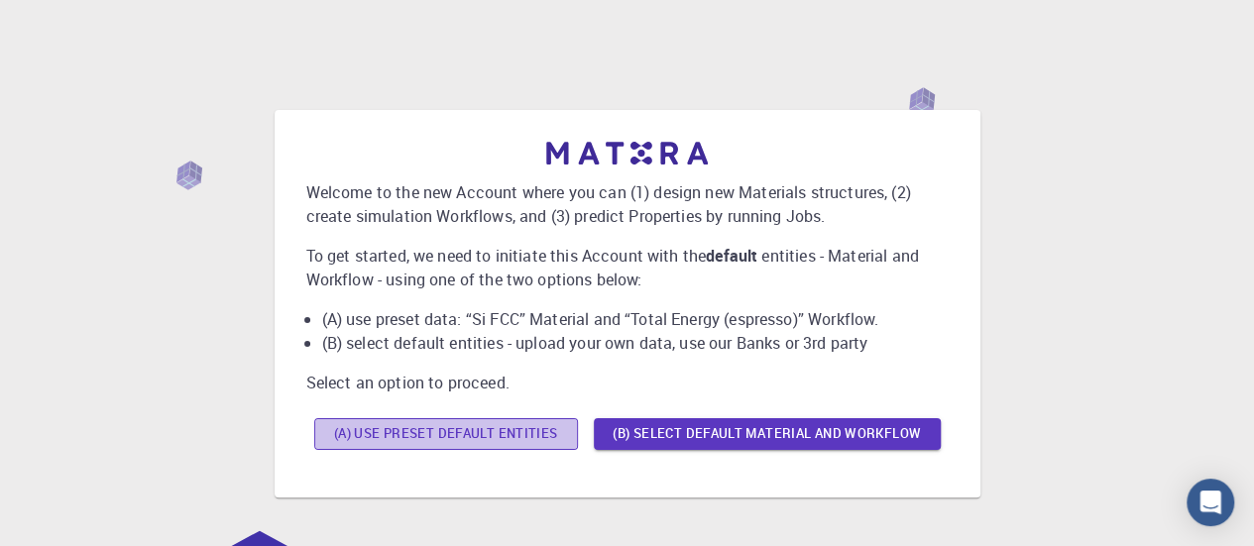
click at [518, 442] on button "(A) Use preset default entities" at bounding box center [446, 434] width 264 height 32
